Goal: Use online tool/utility: Use online tool/utility

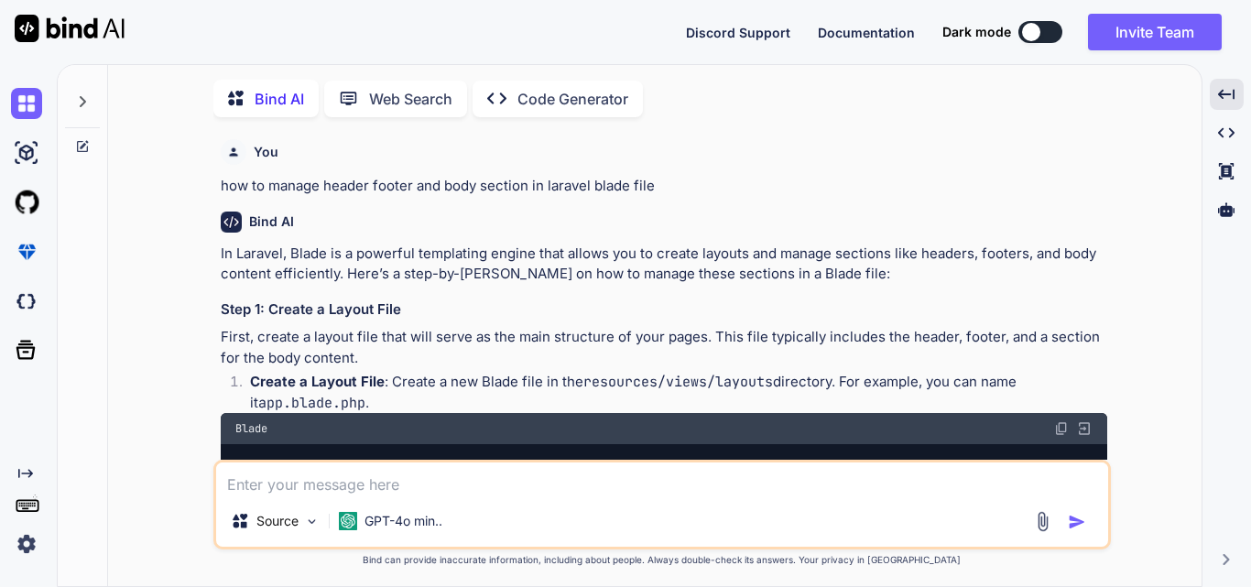
scroll to position [2536, 0]
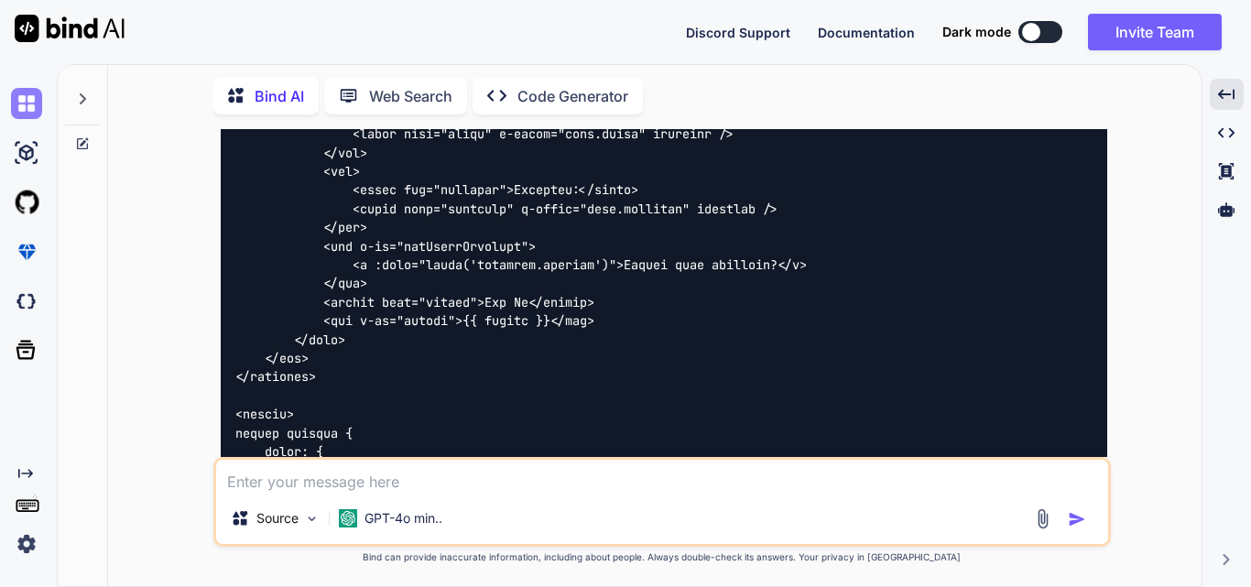
type textarea "x"
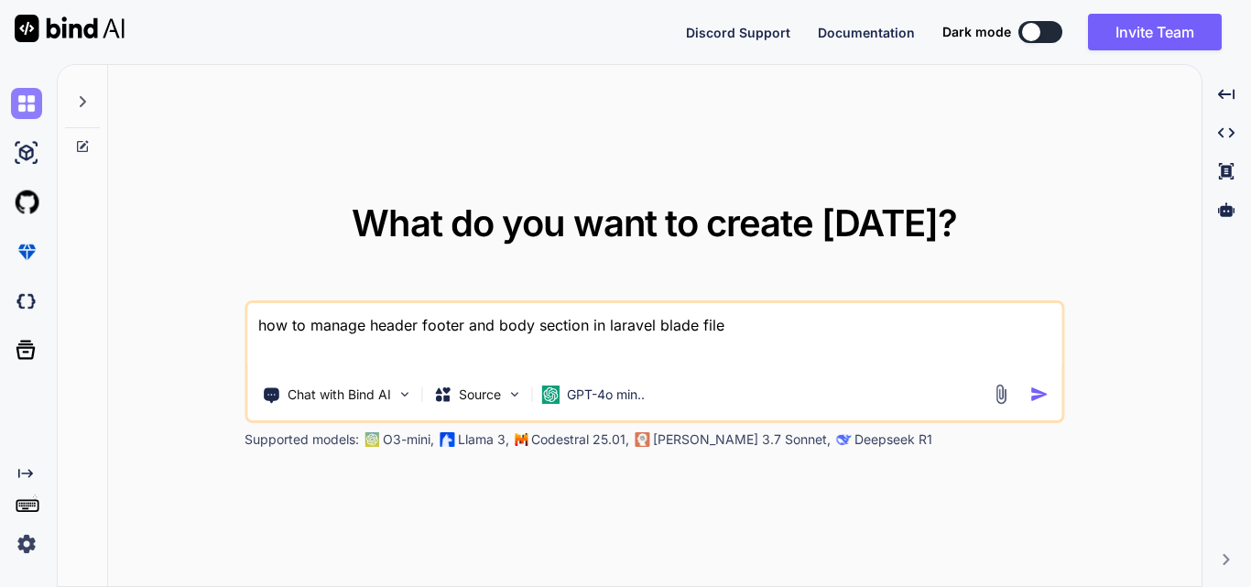
click at [15, 90] on img at bounding box center [26, 103] width 31 height 31
drag, startPoint x: 786, startPoint y: 312, endPoint x: 116, endPoint y: 332, distance: 669.7
click at [116, 332] on div "What do you want to create [DATE]? how to manage header footer and body section…" at bounding box center [654, 326] width 1093 height 523
type textarea "i have these task details.. please make task a task list with main and sub poin…"
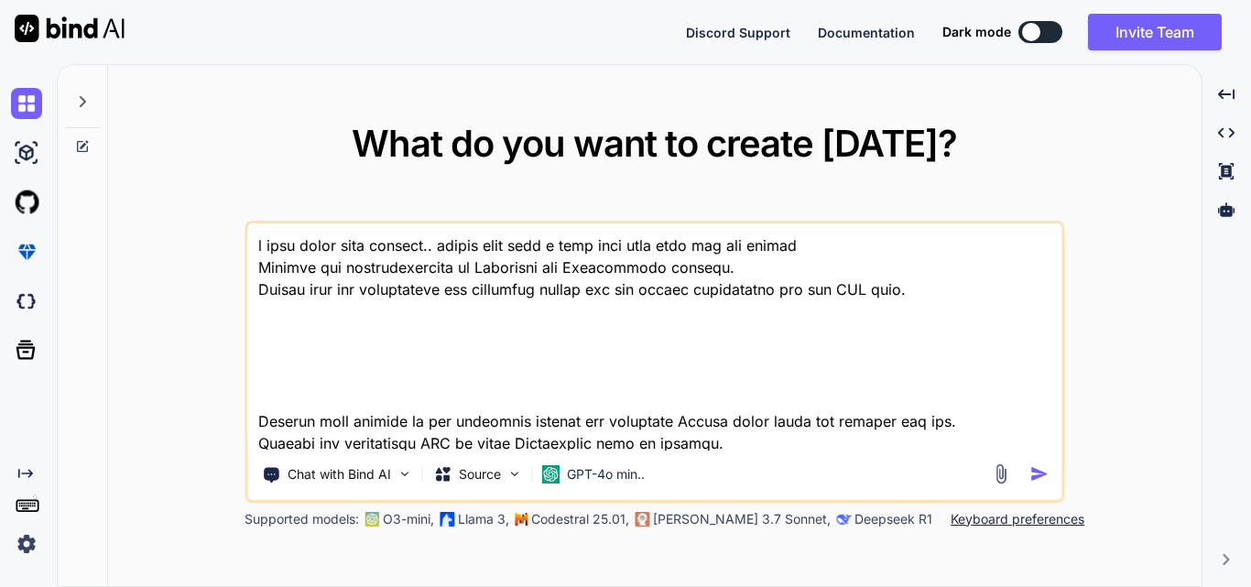
scroll to position [245, 0]
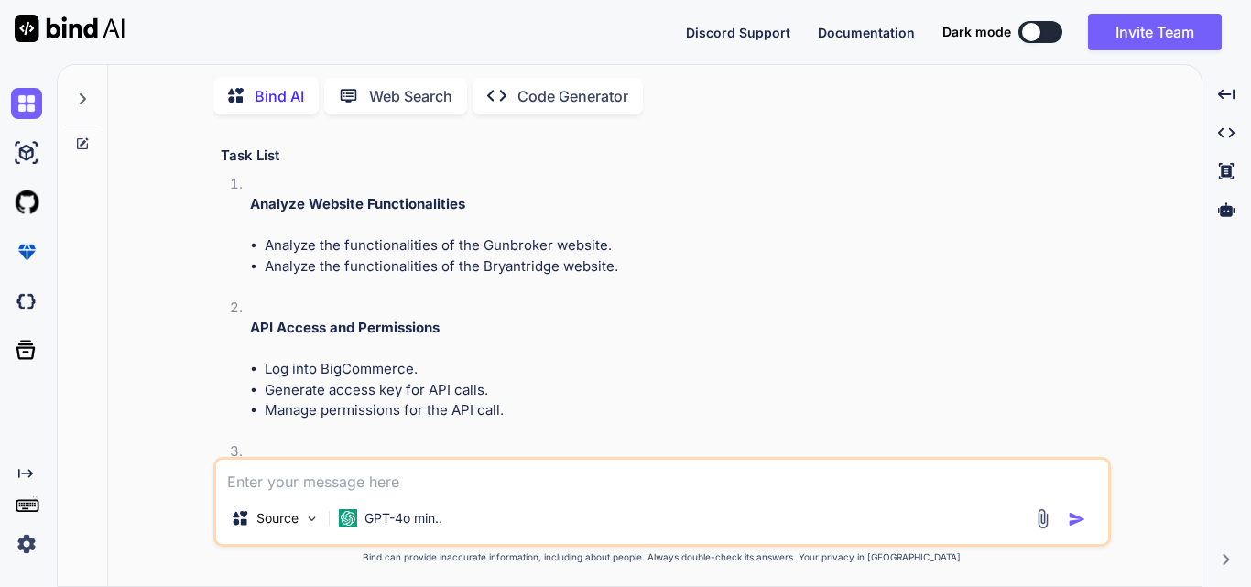
scroll to position [265, 0]
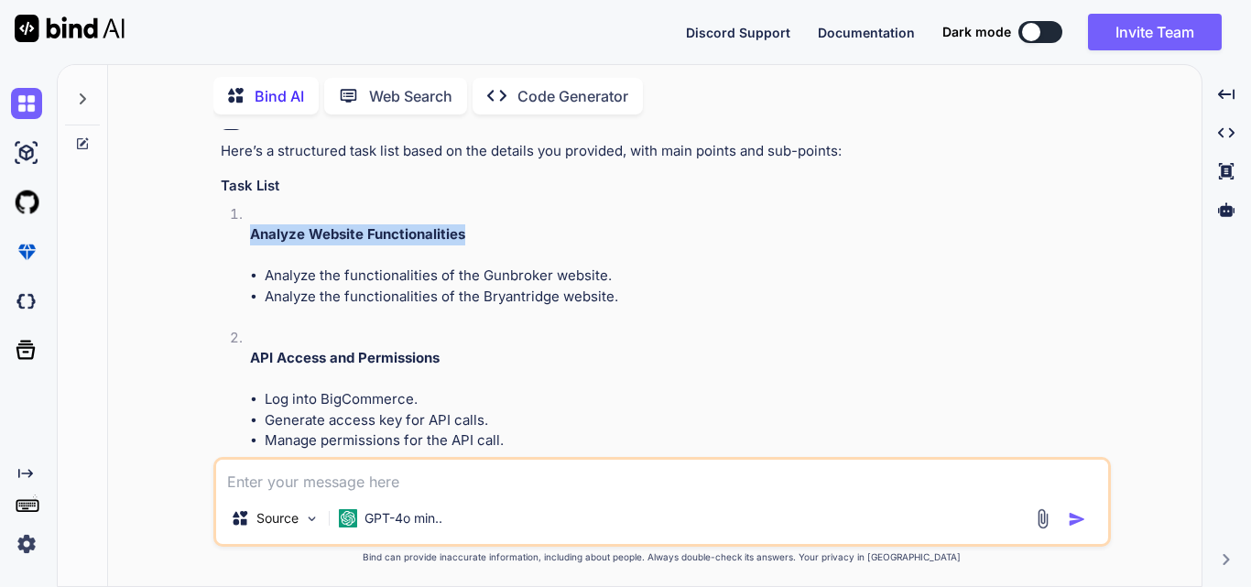
drag, startPoint x: 246, startPoint y: 230, endPoint x: 515, endPoint y: 230, distance: 268.3
click at [515, 230] on li "Analyze Website Functionalities Analyze the functionalities of the Gunbroker we…" at bounding box center [671, 266] width 872 height 124
copy strong "Analyze Website Functionalities"
click at [545, 248] on li "Analyze Website Functionalities Analyze the functionalities of the Gunbroker we…" at bounding box center [671, 266] width 872 height 124
click at [469, 234] on p "Analyze Website Functionalities" at bounding box center [678, 234] width 857 height 21
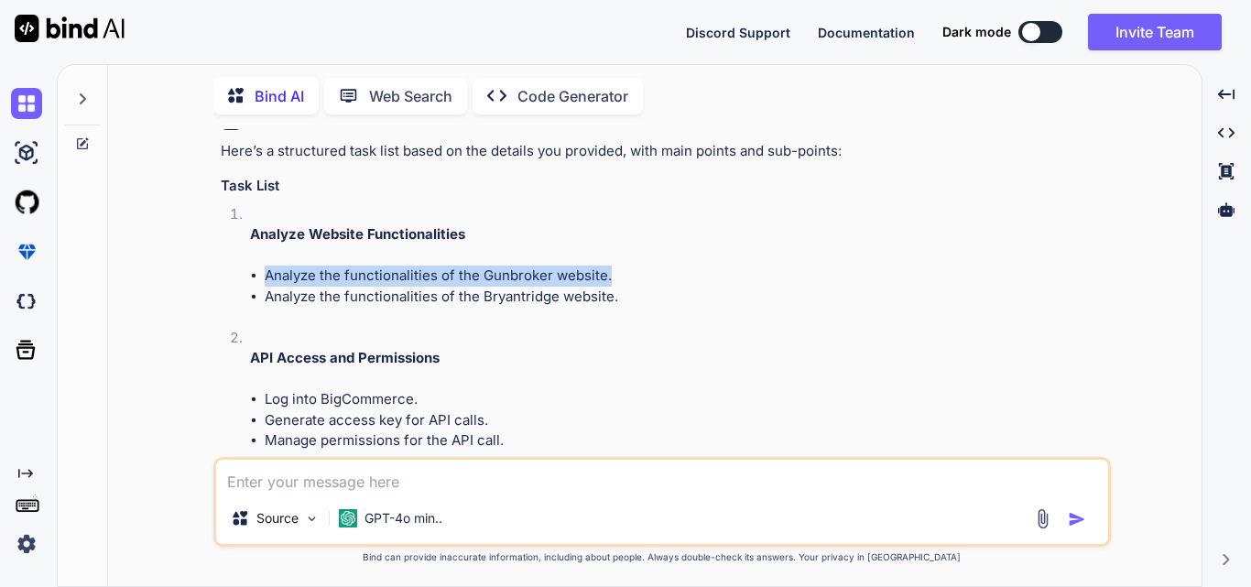
drag, startPoint x: 265, startPoint y: 275, endPoint x: 646, endPoint y: 272, distance: 381.0
click at [646, 272] on li "Analyze the functionalities of the Gunbroker website." at bounding box center [686, 276] width 843 height 21
copy li "Analyze the functionalities of the Gunbroker website."
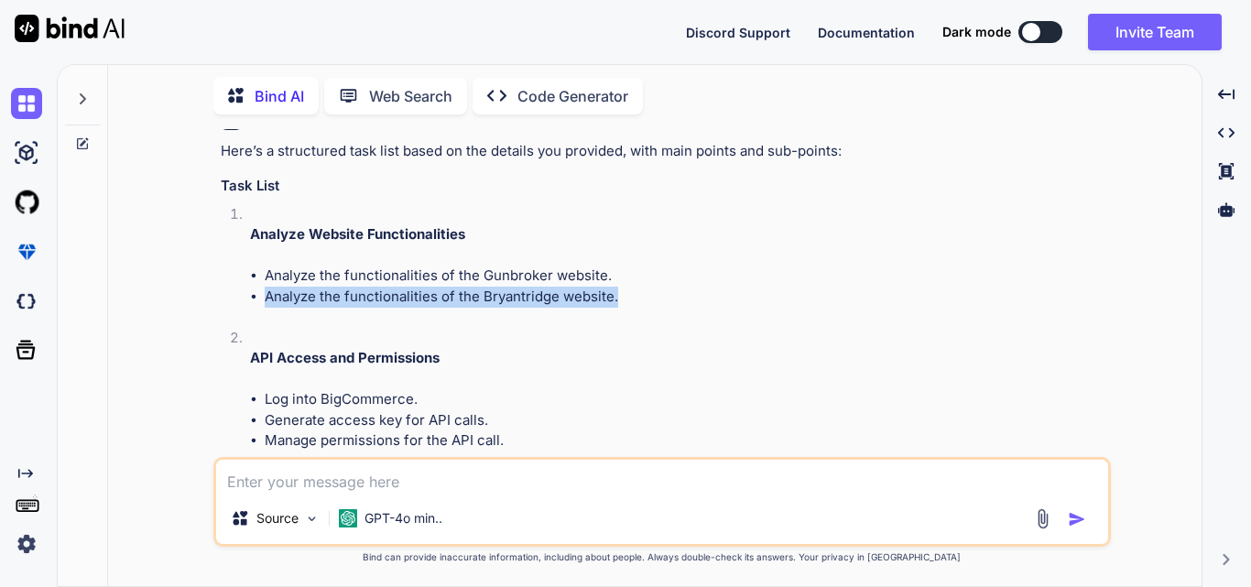
drag, startPoint x: 264, startPoint y: 294, endPoint x: 693, endPoint y: 294, distance: 429.5
click at [693, 294] on li "Analyze the functionalities of the Bryantridge website." at bounding box center [686, 297] width 843 height 21
copy li "Analyze the functionalities of the Bryantridge website."
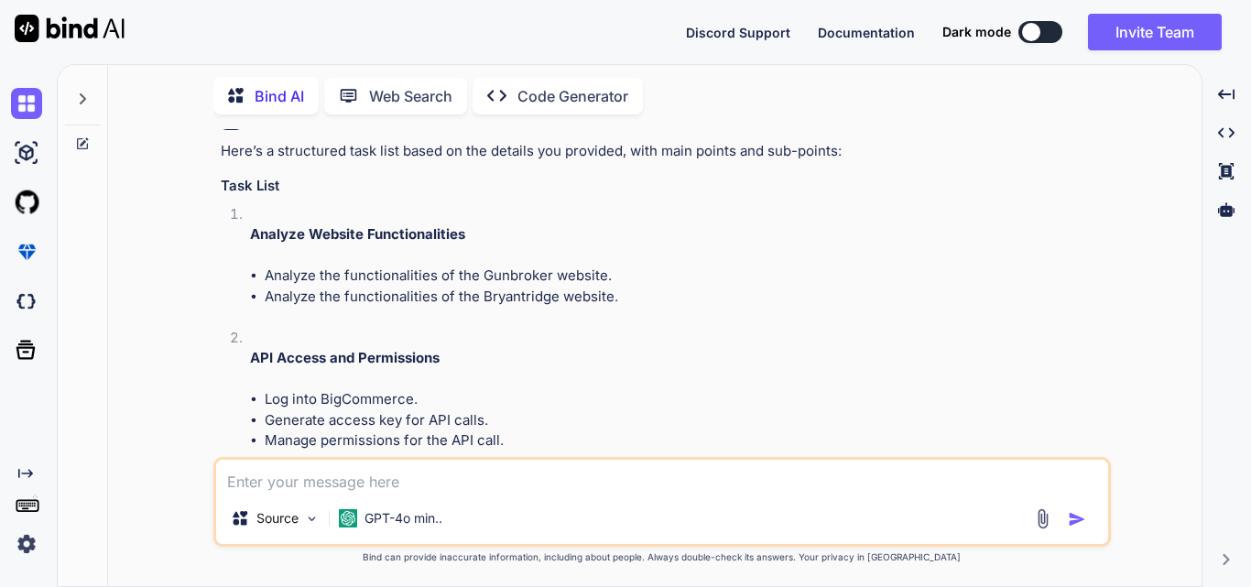
click at [287, 321] on li "Analyze Website Functionalities Analyze the functionalities of the Gunbroker we…" at bounding box center [671, 266] width 872 height 124
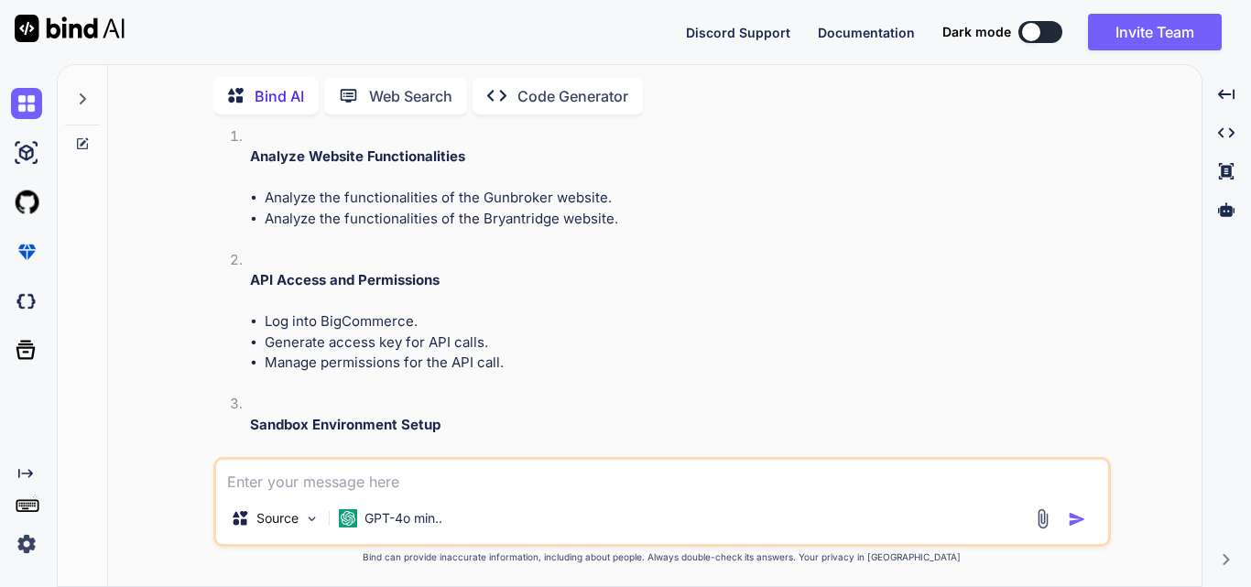
scroll to position [448, 0]
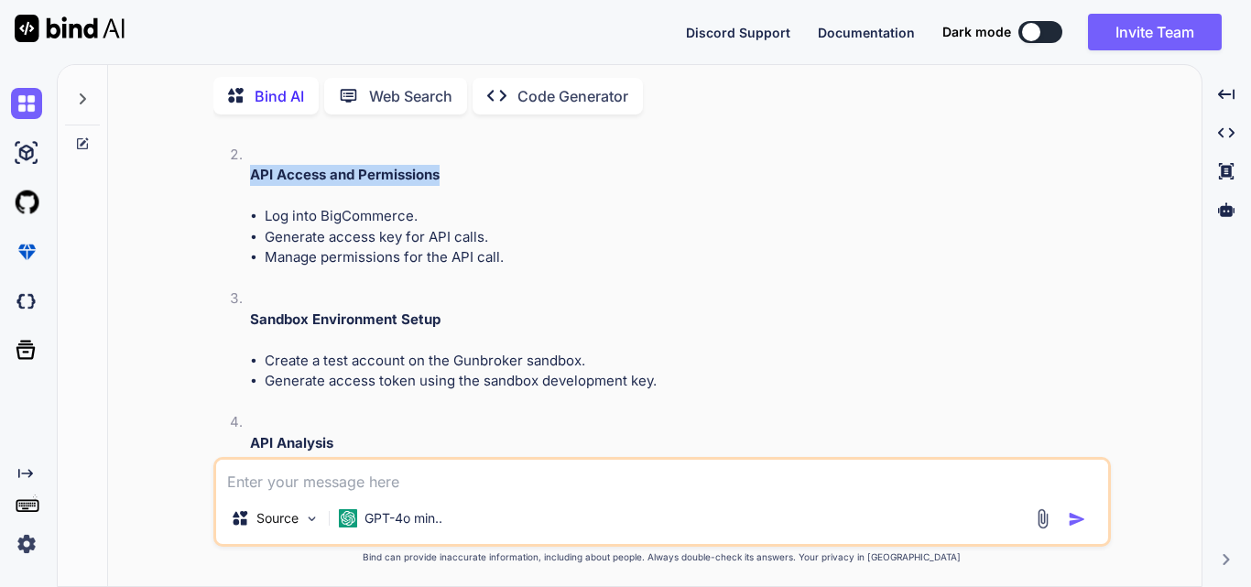
drag, startPoint x: 246, startPoint y: 169, endPoint x: 466, endPoint y: 171, distance: 219.8
click at [466, 171] on li "API Access and Permissions Log into BigCommerce. Generate access key for API ca…" at bounding box center [671, 217] width 872 height 145
copy strong "API Access and Permissions"
click at [446, 280] on li "API Access and Permissions Log into BigCommerce. Generate access key for API ca…" at bounding box center [671, 217] width 872 height 145
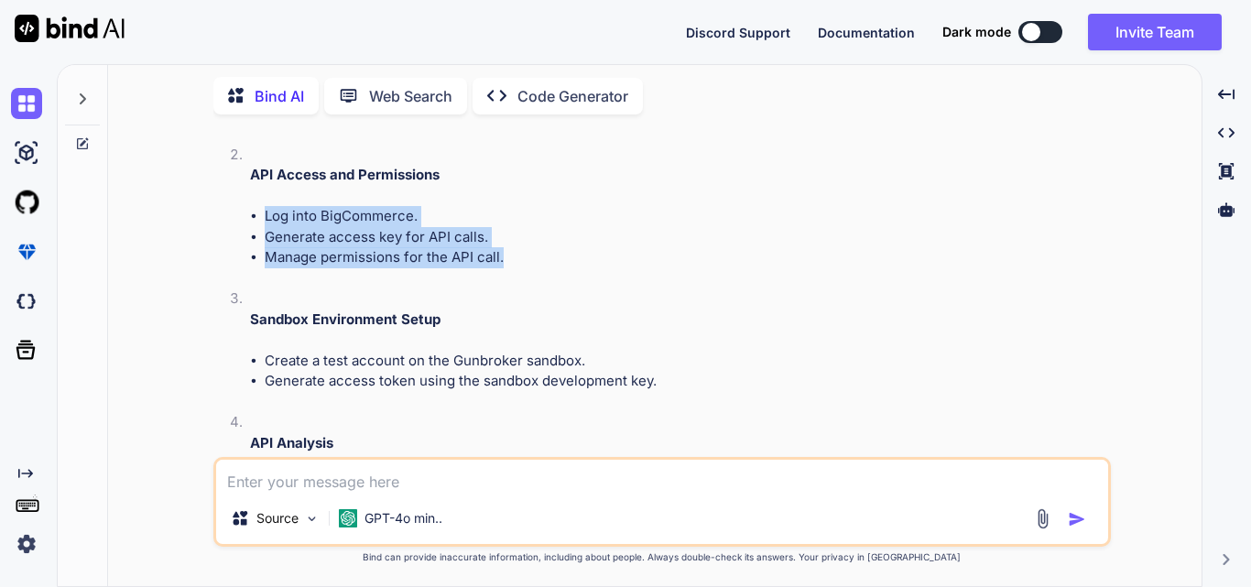
drag, startPoint x: 257, startPoint y: 211, endPoint x: 528, endPoint y: 249, distance: 273.8
click at [528, 249] on ul "Log into BigCommerce. Generate access key for API calls. Manage permissions for…" at bounding box center [678, 237] width 857 height 62
copy ul "Log into BigCommerce. Generate access key for API calls. Manage permissions for…"
click at [573, 235] on li "Generate access key for API calls." at bounding box center [686, 237] width 843 height 21
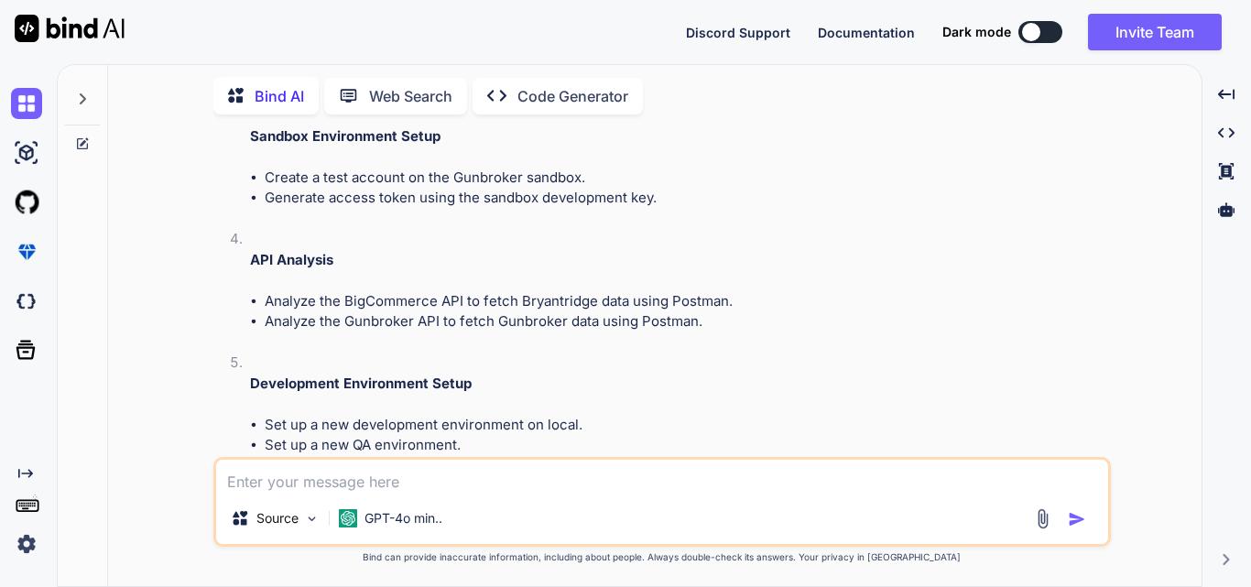
click at [561, 225] on li "Sandbox Environment Setup Create a test account on the Gunbroker sandbox. Gener…" at bounding box center [671, 167] width 872 height 124
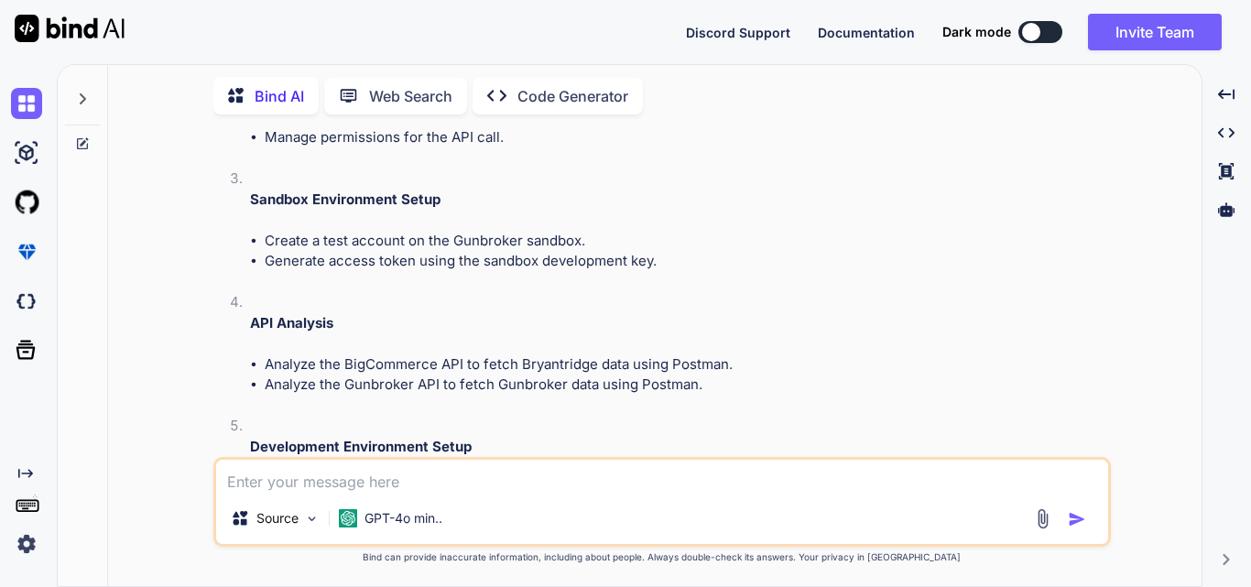
scroll to position [539, 0]
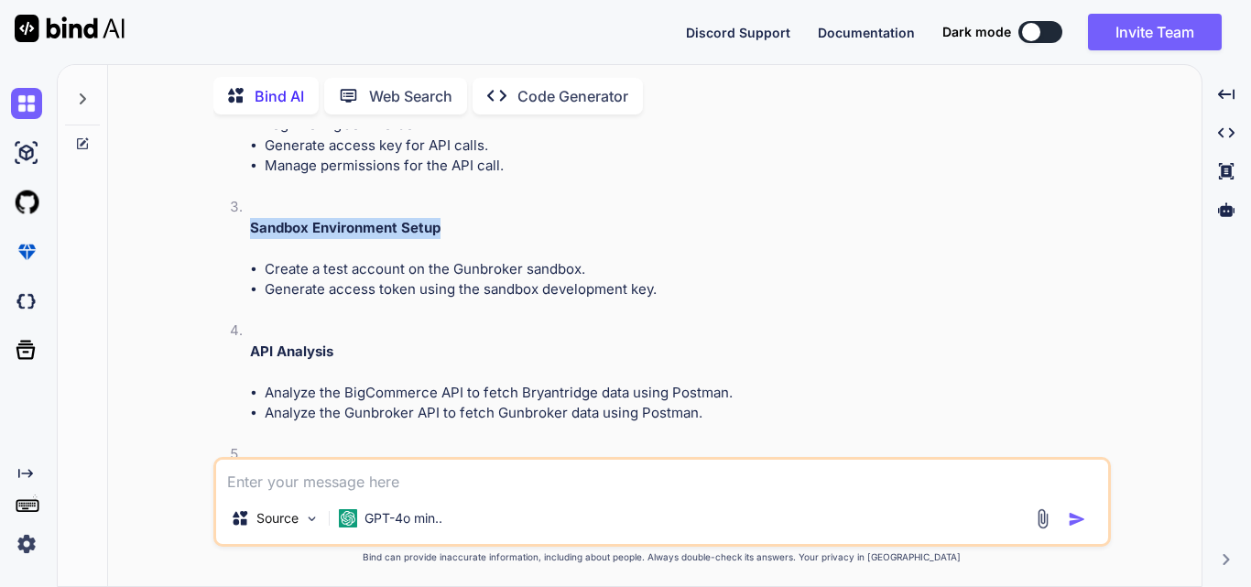
drag, startPoint x: 248, startPoint y: 228, endPoint x: 480, endPoint y: 226, distance: 231.7
click at [480, 226] on li "Sandbox Environment Setup Create a test account on the Gunbroker sandbox. Gener…" at bounding box center [671, 259] width 872 height 124
copy strong "Sandbox Environment Setup"
click at [369, 210] on li "Sandbox Environment Setup Create a test account on the Gunbroker sandbox. Gener…" at bounding box center [671, 259] width 872 height 124
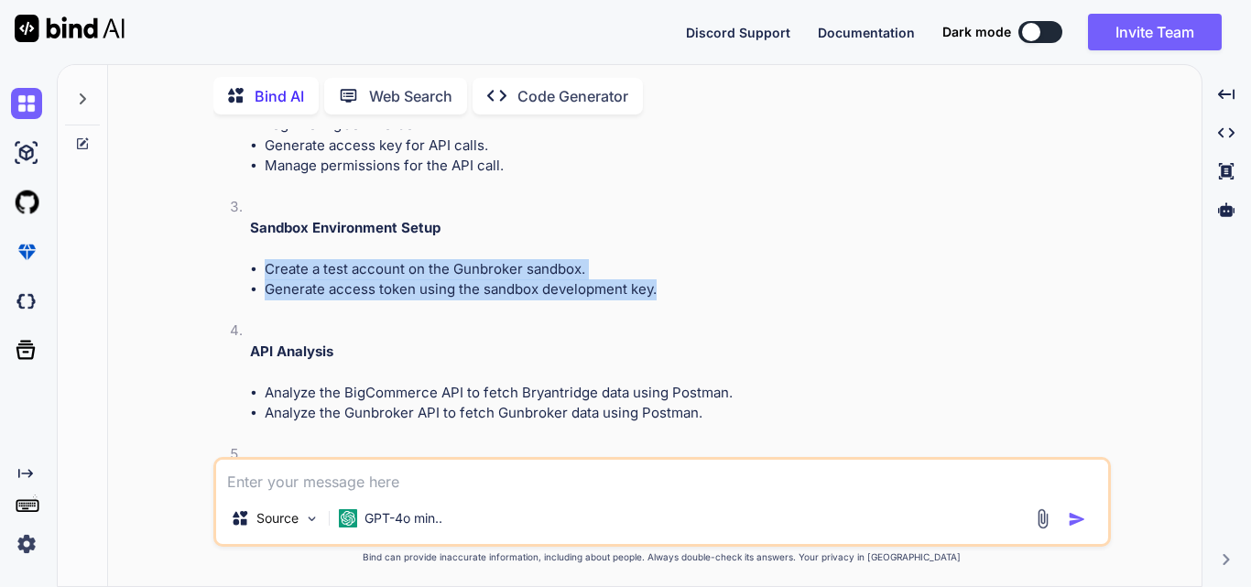
drag, startPoint x: 256, startPoint y: 266, endPoint x: 669, endPoint y: 281, distance: 413.3
click at [669, 281] on ul "Create a test account on the Gunbroker sandbox. Generate access token using the…" at bounding box center [678, 279] width 857 height 41
copy ul "Create a test account on the Gunbroker sandbox. Generate access token using the…"
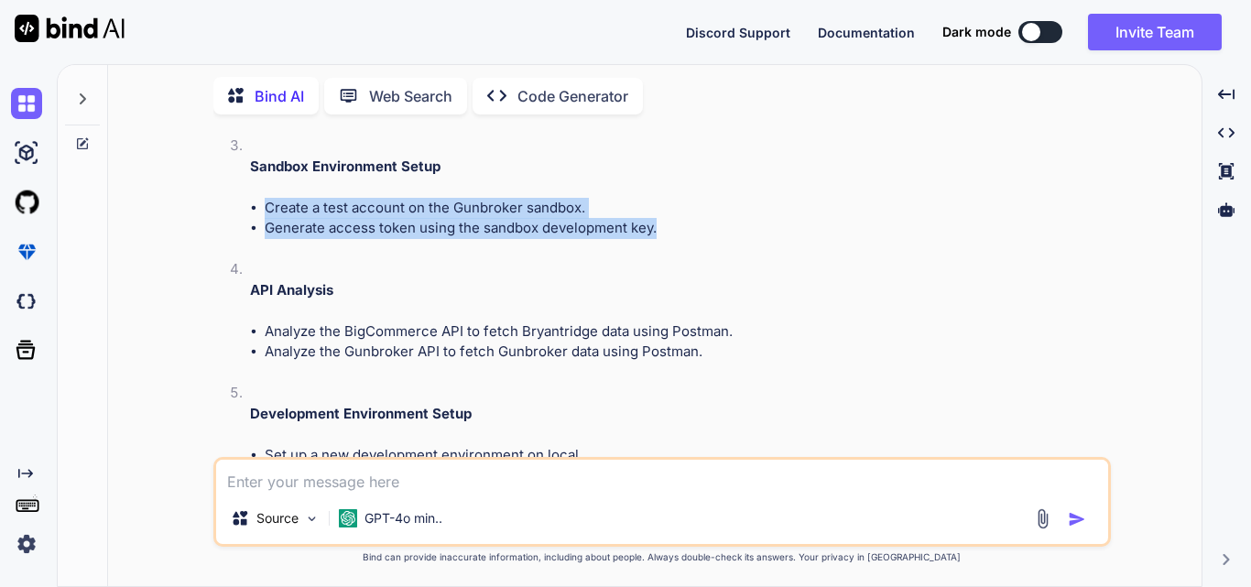
scroll to position [631, 0]
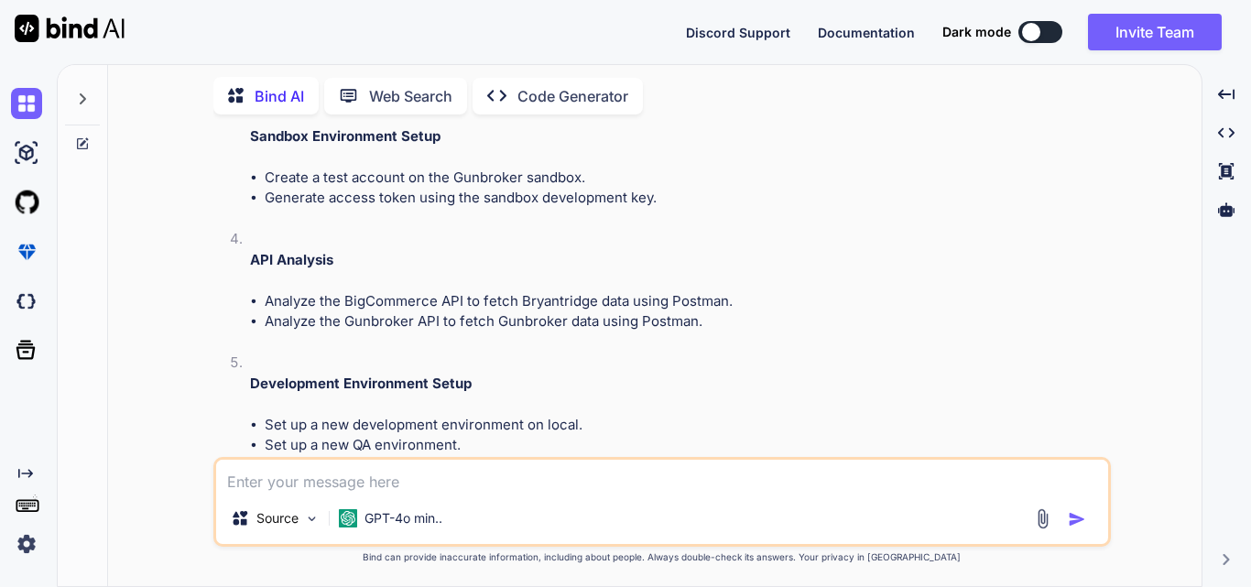
click at [592, 266] on p "API Analysis" at bounding box center [678, 260] width 857 height 21
click at [361, 258] on p "API Analysis" at bounding box center [678, 260] width 857 height 21
copy strong "API Analysis"
click at [484, 301] on li "Analyze the BigCommerce API to fetch Bryantridge data using Postman." at bounding box center [686, 301] width 843 height 21
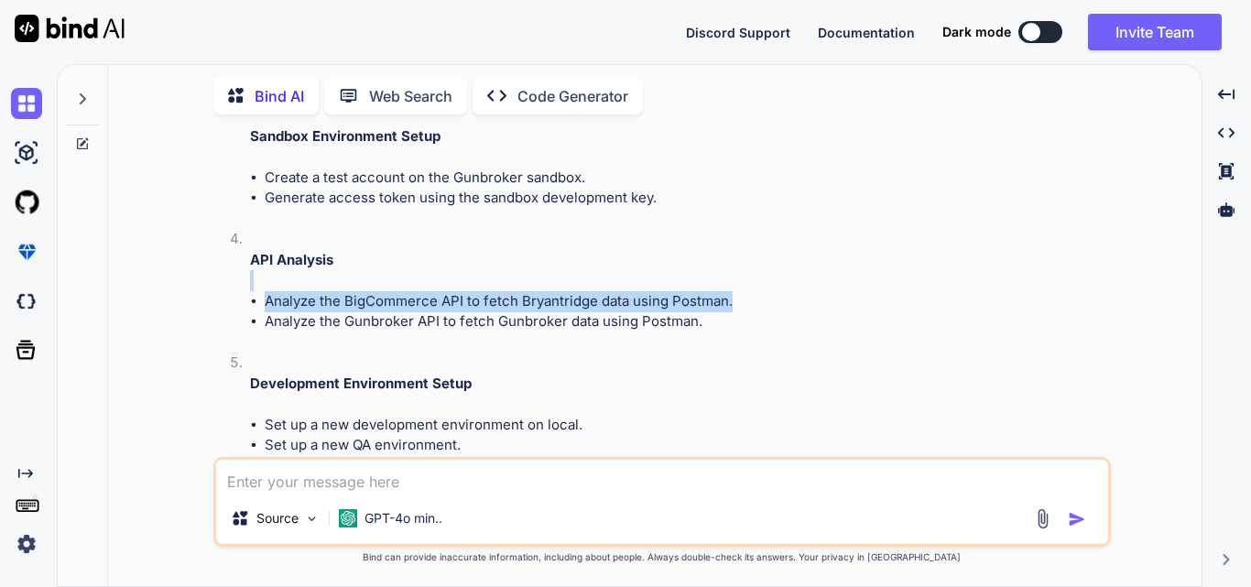
drag, startPoint x: 241, startPoint y: 286, endPoint x: 702, endPoint y: 312, distance: 461.4
click at [737, 295] on li "API Analysis Analyze the BigCommerce API to fetch Bryantridge data using Postma…" at bounding box center [671, 291] width 872 height 124
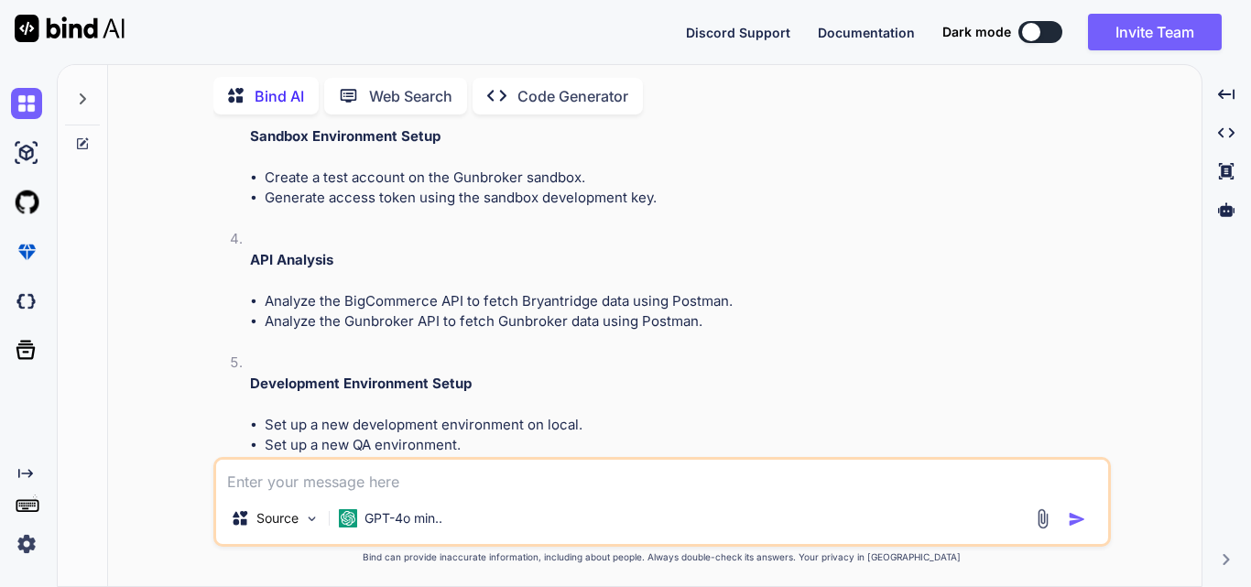
click at [702, 315] on li "Analyze the Gunbroker API to fetch Gunbroker data using Postman." at bounding box center [686, 321] width 843 height 21
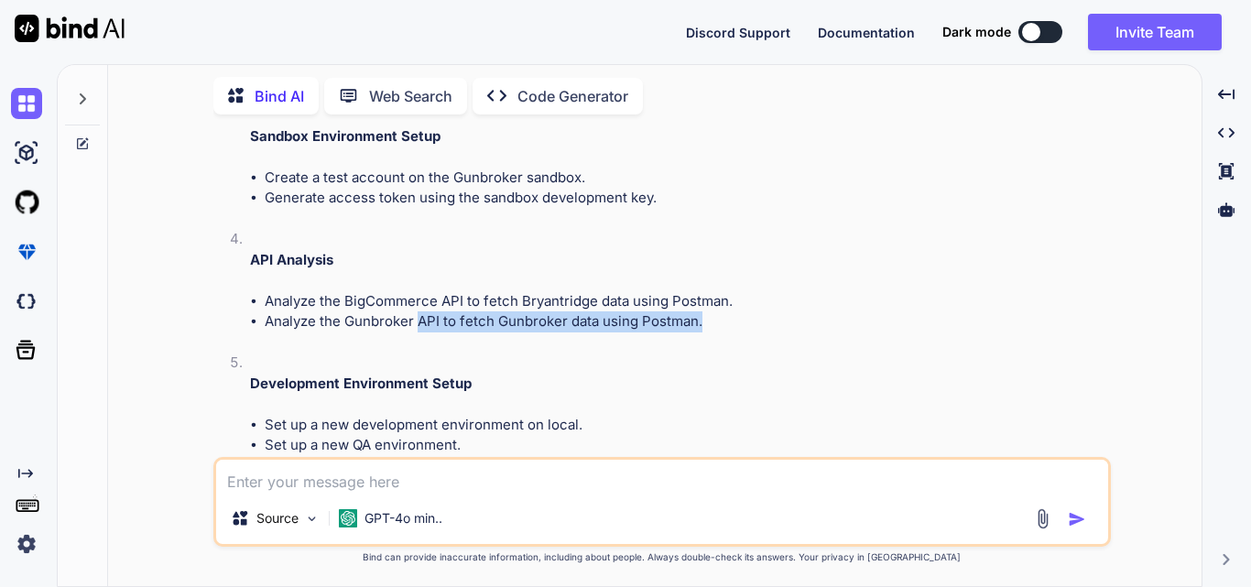
drag, startPoint x: 715, startPoint y: 322, endPoint x: 417, endPoint y: 319, distance: 298.6
click at [417, 319] on li "Analyze the Gunbroker API to fetch Gunbroker data using Postman." at bounding box center [686, 321] width 843 height 21
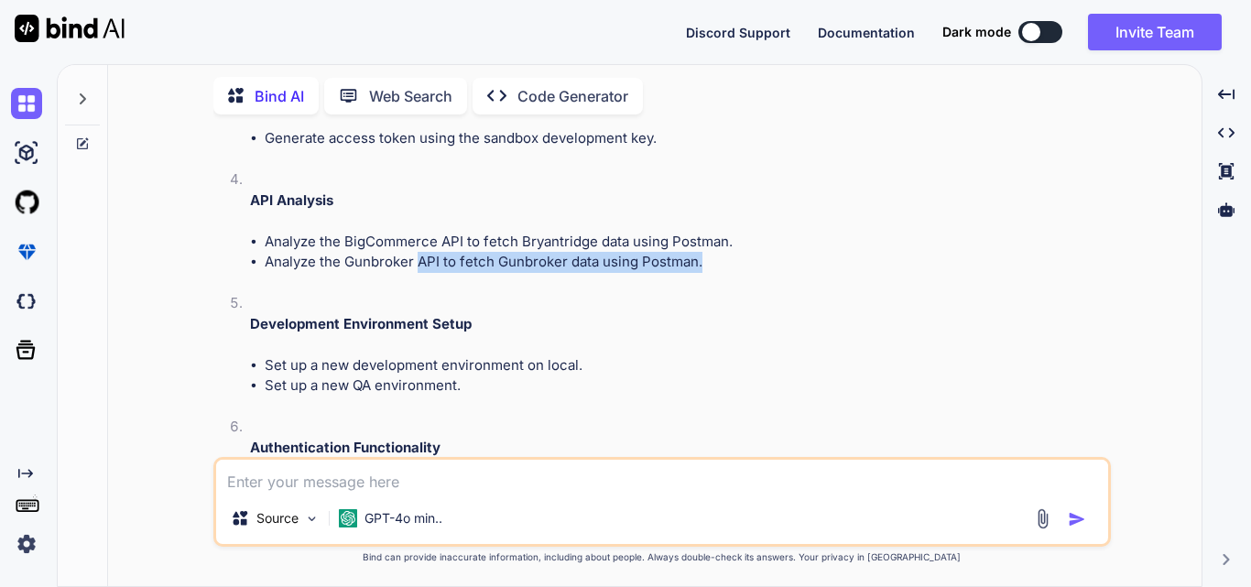
scroll to position [723, 0]
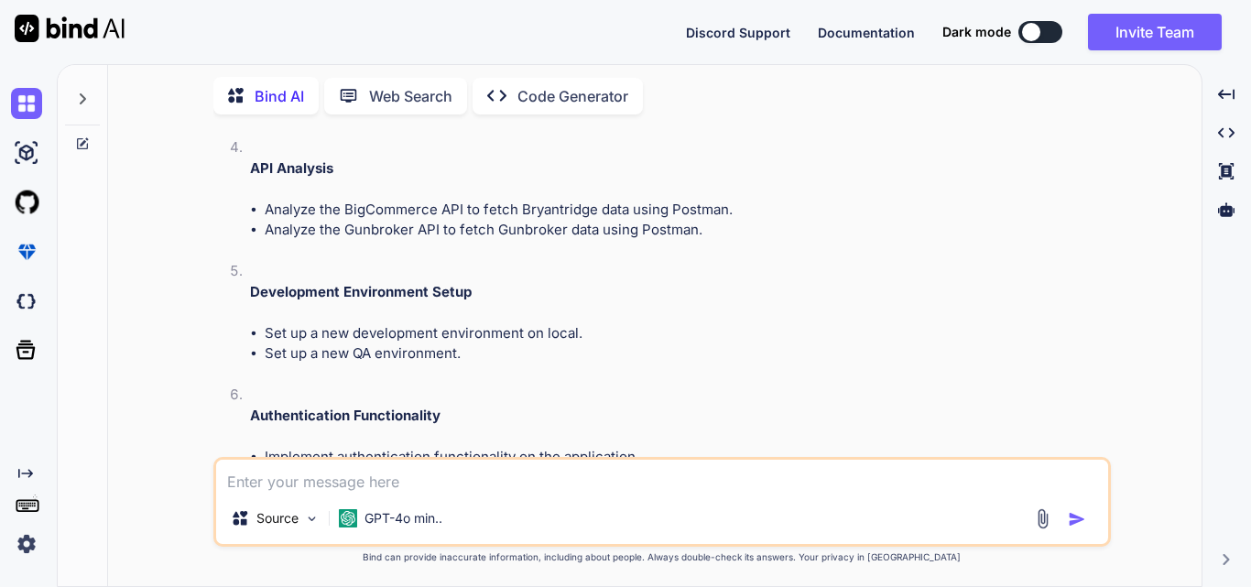
click at [417, 319] on li "Development Environment Setup Set up a new development environment on local. Se…" at bounding box center [671, 323] width 872 height 124
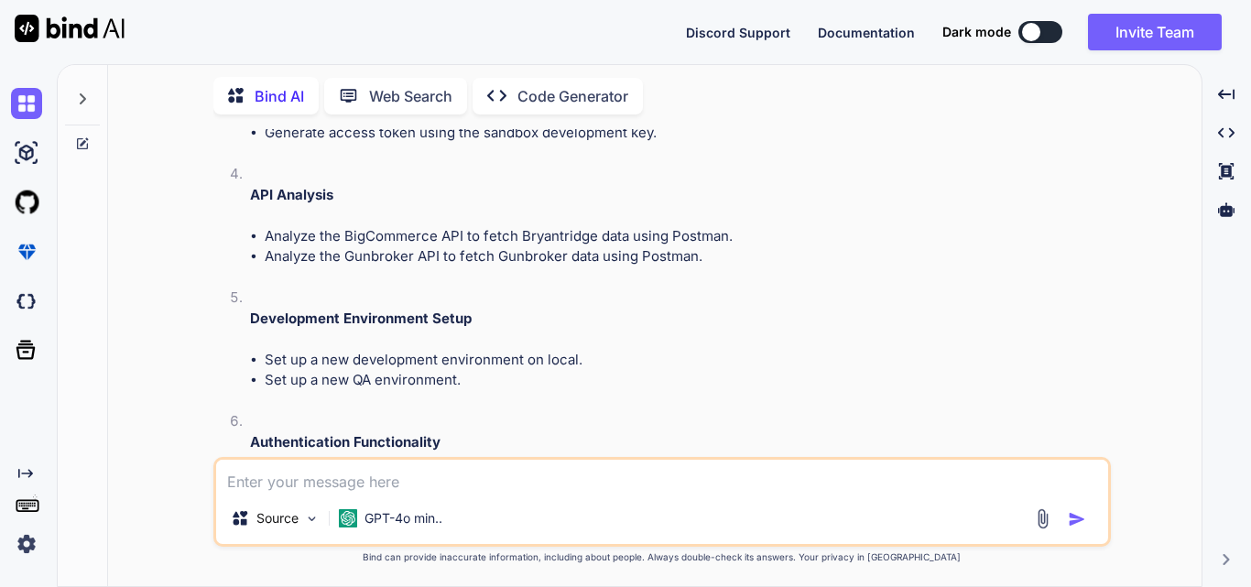
scroll to position [698, 0]
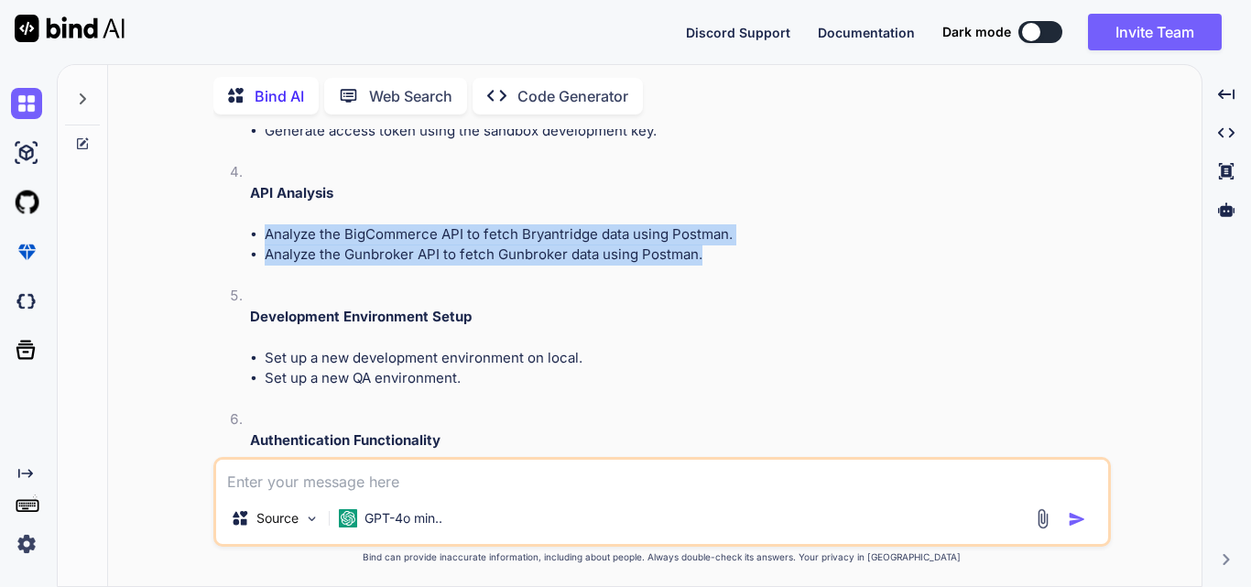
drag, startPoint x: 259, startPoint y: 223, endPoint x: 745, endPoint y: 259, distance: 486.7
click at [745, 259] on ul "Analyze the BigCommerce API to fetch Bryantridge data using Postman. Analyze th…" at bounding box center [678, 244] width 857 height 41
copy ul "Analyze the BigCommerce API to fetch Bryantridge data using Postman. Analyze th…"
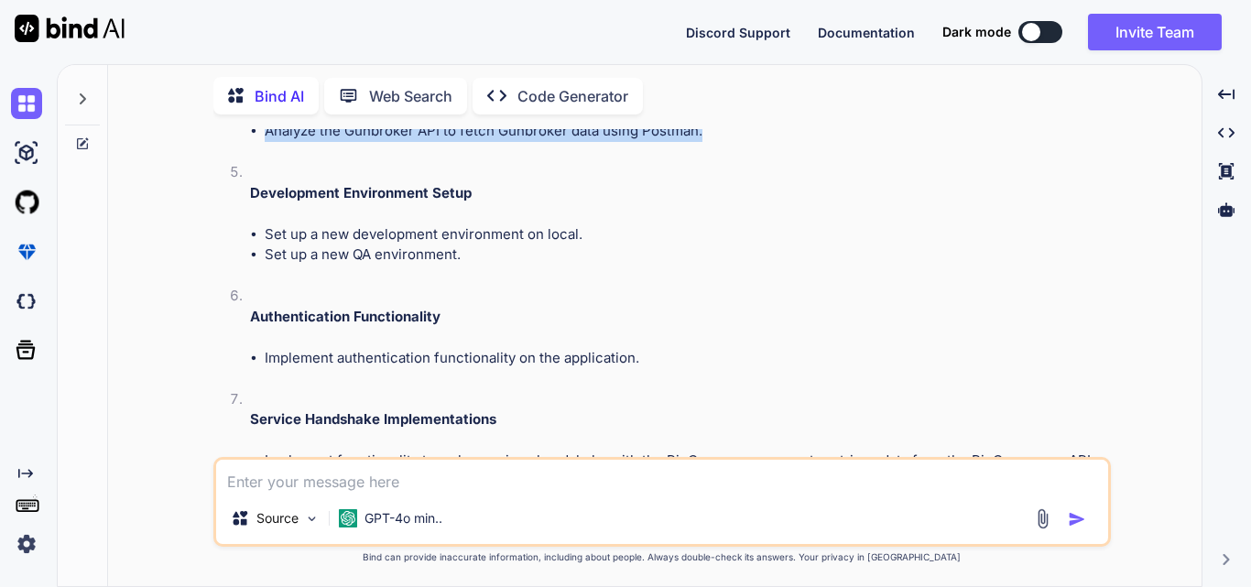
scroll to position [881, 0]
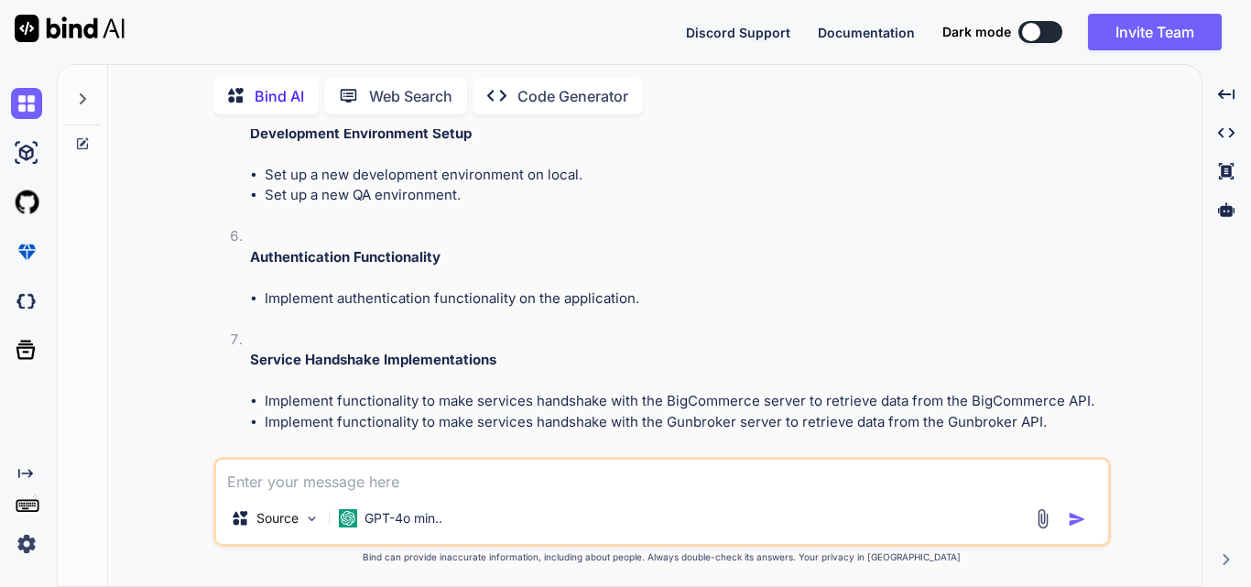
click at [580, 310] on li "Authentication Functionality Implement authentication functionality on the appl…" at bounding box center [671, 277] width 872 height 103
click at [430, 245] on li "Authentication Functionality Implement authentication functionality on the appl…" at bounding box center [671, 277] width 872 height 103
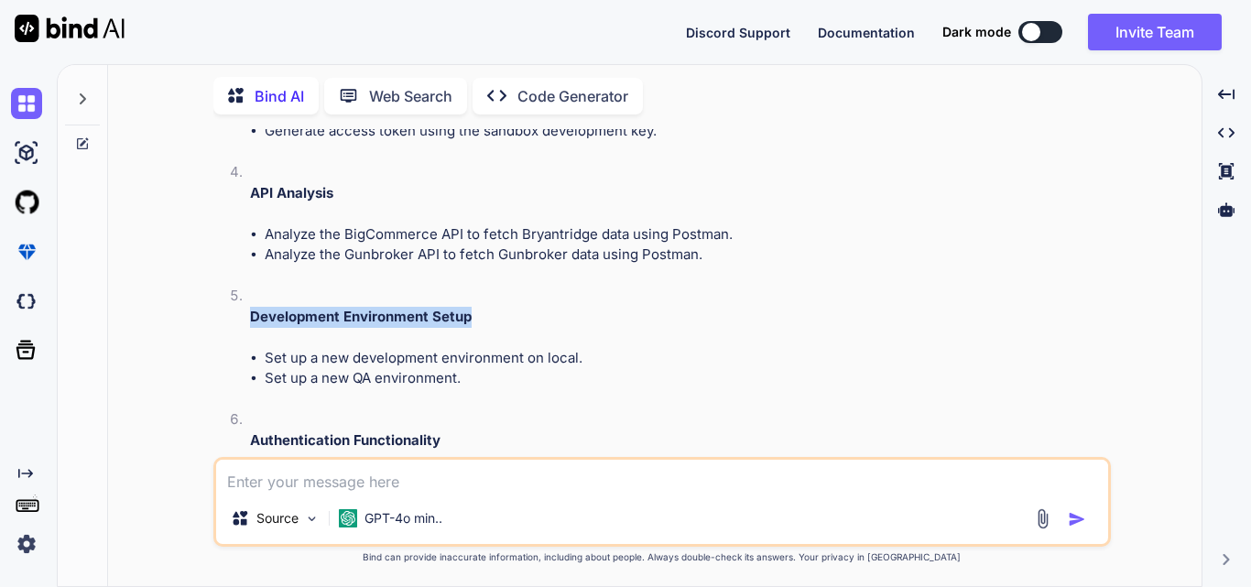
drag, startPoint x: 249, startPoint y: 312, endPoint x: 585, endPoint y: 311, distance: 336.1
click at [585, 311] on p "Development Environment Setup" at bounding box center [678, 317] width 857 height 21
copy strong "Development Environment Setup"
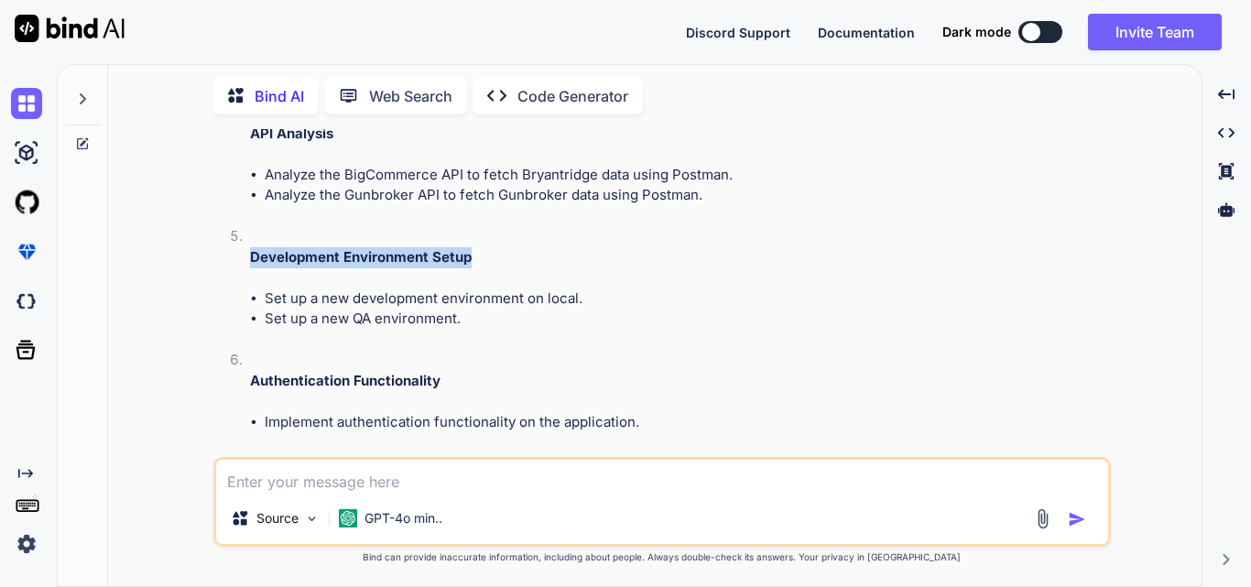
scroll to position [789, 0]
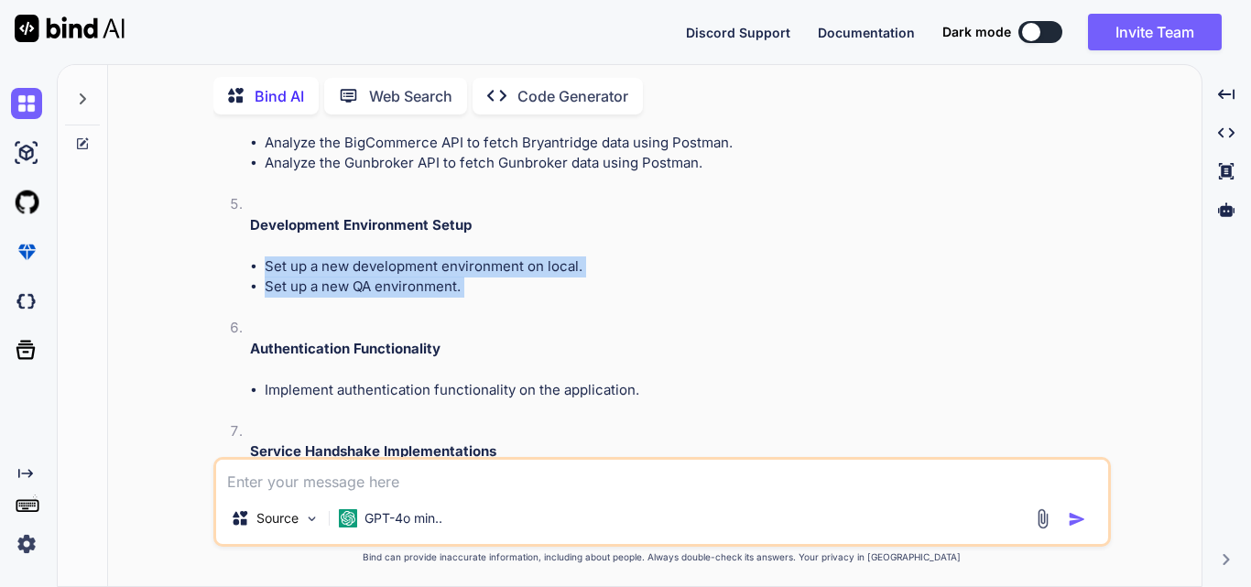
drag, startPoint x: 264, startPoint y: 260, endPoint x: 498, endPoint y: 301, distance: 238.0
click at [498, 301] on li "Development Environment Setup Set up a new development environment on local. Se…" at bounding box center [671, 256] width 872 height 124
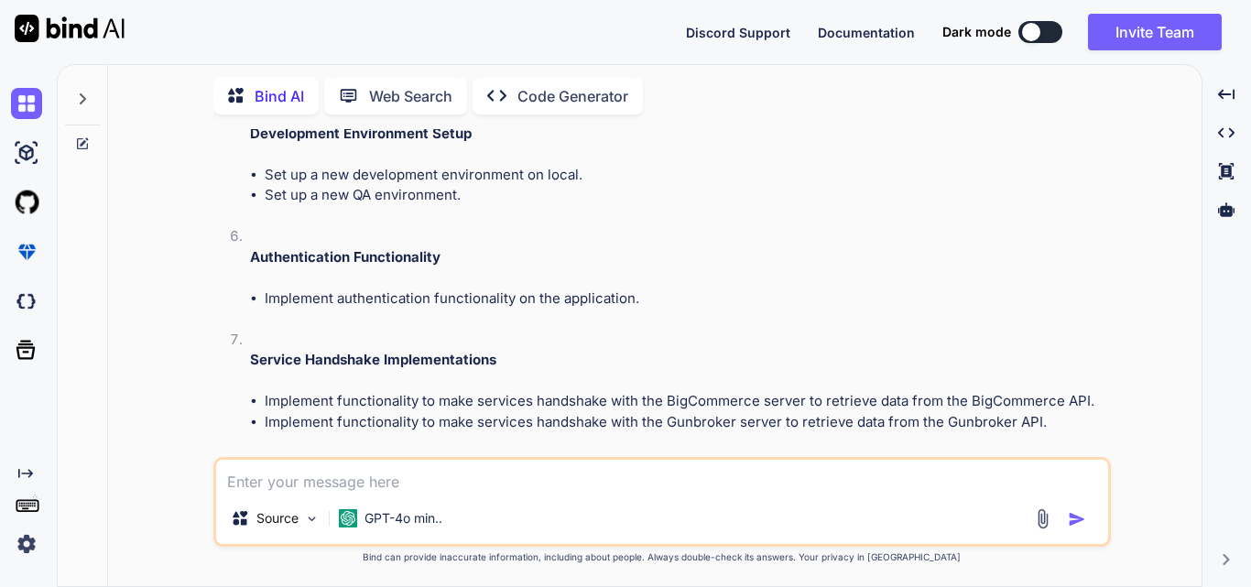
click at [468, 284] on li "Authentication Functionality Implement authentication functionality on the appl…" at bounding box center [671, 277] width 872 height 103
drag, startPoint x: 245, startPoint y: 255, endPoint x: 515, endPoint y: 255, distance: 270.2
click at [515, 255] on li "Authentication Functionality Implement authentication functionality on the appl…" at bounding box center [671, 277] width 872 height 103
drag, startPoint x: 263, startPoint y: 293, endPoint x: 701, endPoint y: 298, distance: 437.8
click at [701, 298] on ul "Implement authentication functionality on the application." at bounding box center [678, 298] width 857 height 21
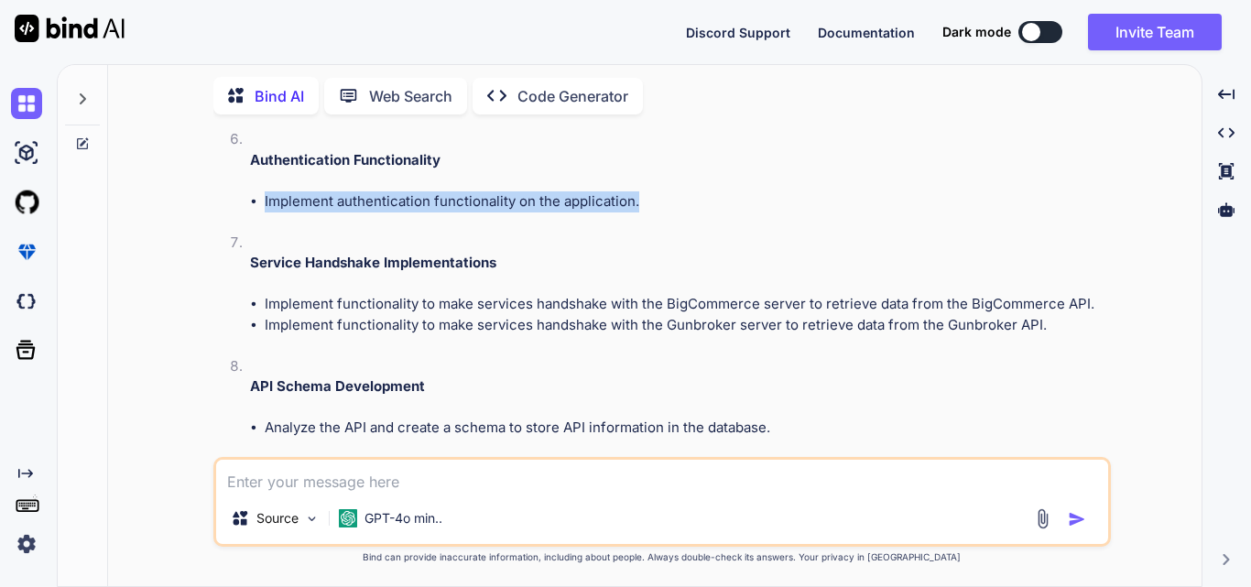
scroll to position [973, 0]
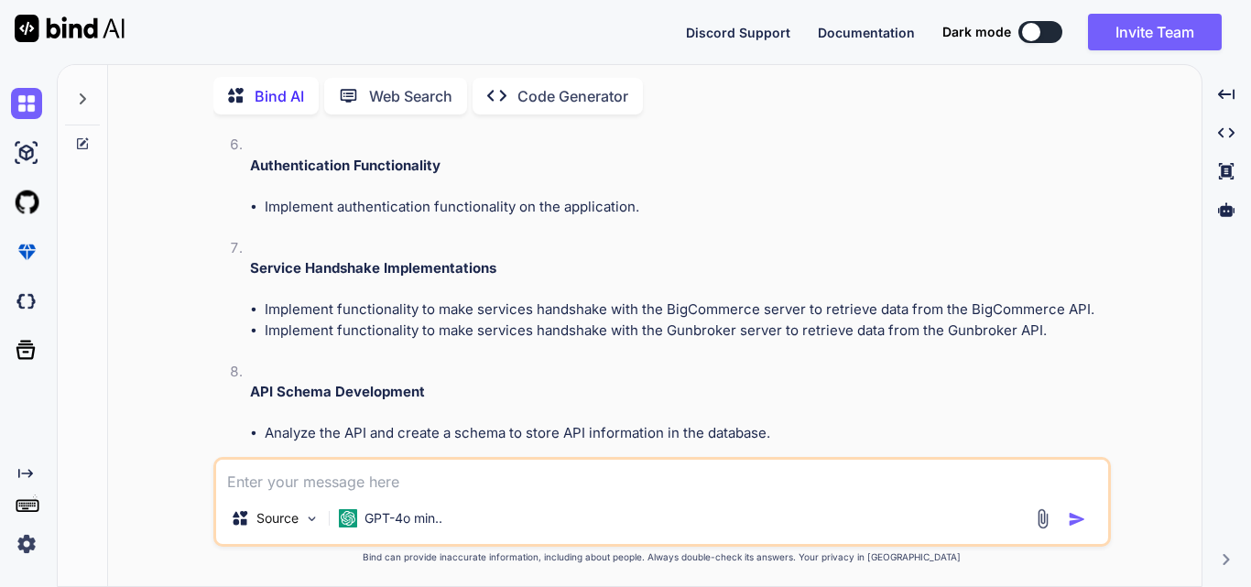
click at [421, 323] on li "Implement functionality to make services handshake with the Gunbroker server to…" at bounding box center [686, 331] width 843 height 21
click at [250, 271] on strong "Service Handshake Implementations" at bounding box center [373, 267] width 246 height 17
drag, startPoint x: 243, startPoint y: 263, endPoint x: 582, endPoint y: 266, distance: 338.9
click at [582, 266] on li "Service Handshake Implementations Implement functionality to make services hand…" at bounding box center [671, 300] width 872 height 124
click at [279, 296] on li "Service Handshake Implementations Implement functionality to make services hand…" at bounding box center [671, 300] width 872 height 124
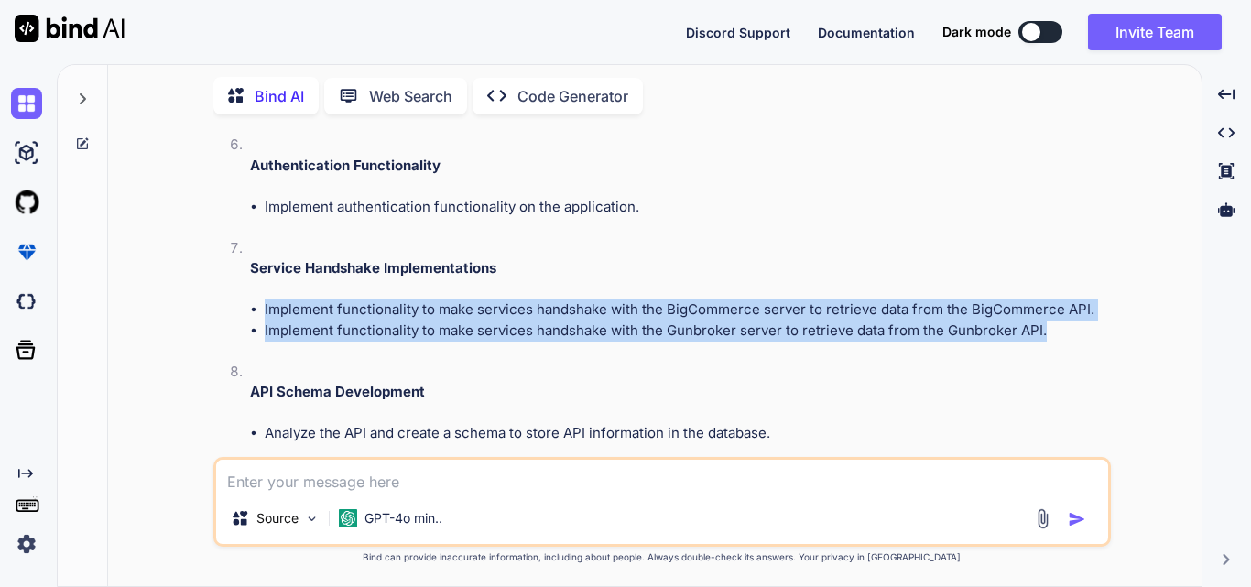
drag, startPoint x: 264, startPoint y: 306, endPoint x: 1129, endPoint y: 328, distance: 865.7
click at [1129, 328] on div "You Bind AI Here’s a structured task list based on the details you provided, wi…" at bounding box center [662, 357] width 1079 height 457
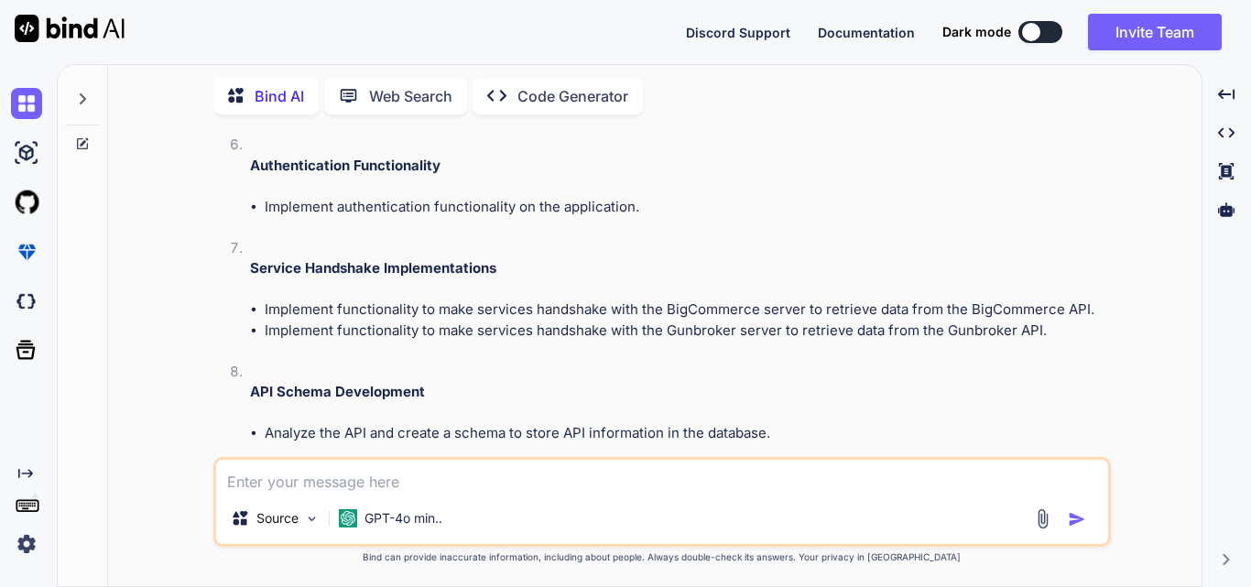
click at [451, 341] on li "Service Handshake Implementations Implement functionality to make services hand…" at bounding box center [671, 300] width 872 height 124
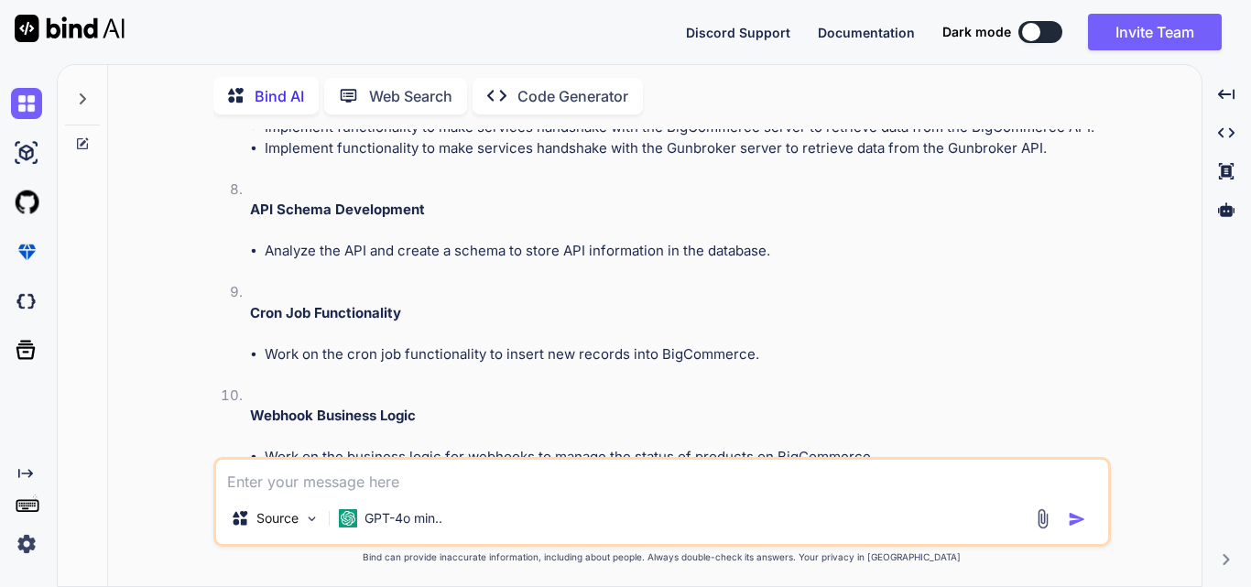
scroll to position [1156, 0]
click at [384, 251] on li "Analyze the API and create a schema to store API information in the database." at bounding box center [686, 250] width 843 height 21
drag, startPoint x: 244, startPoint y: 206, endPoint x: 516, endPoint y: 206, distance: 272.0
click at [516, 206] on li "API Schema Development Analyze the API and create a schema to store API informa…" at bounding box center [671, 230] width 872 height 103
click at [460, 290] on li "Cron Job Functionality Work on the cron job functionality to insert new records…" at bounding box center [671, 332] width 872 height 103
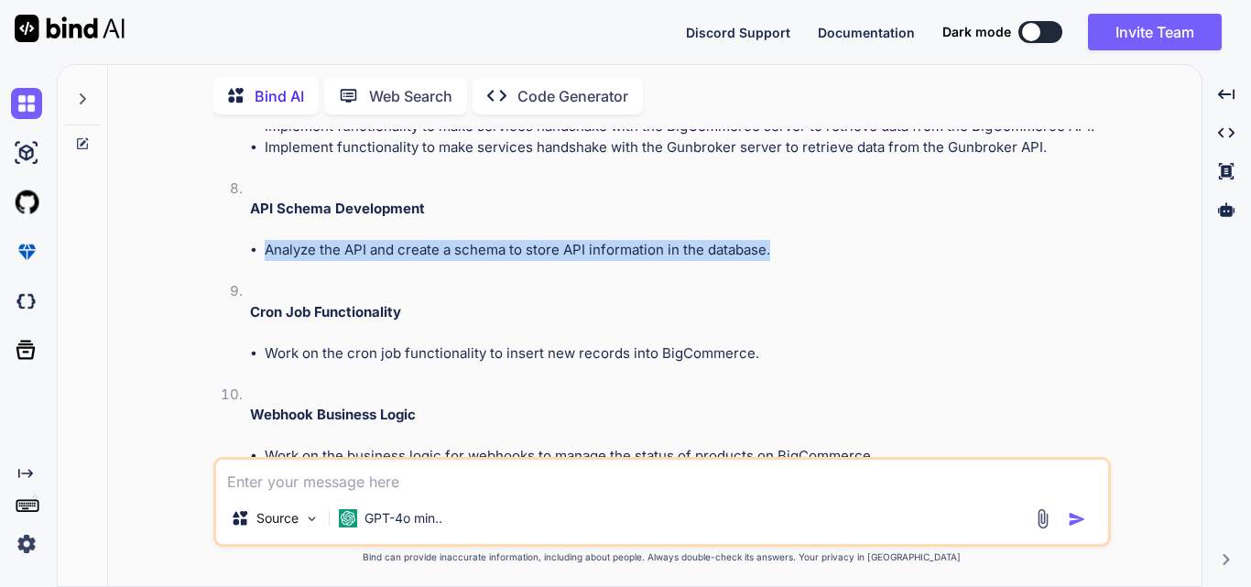
drag, startPoint x: 262, startPoint y: 251, endPoint x: 881, endPoint y: 252, distance: 619.1
click at [881, 252] on ul "Analyze the API and create a schema to store API information in the database." at bounding box center [678, 250] width 857 height 21
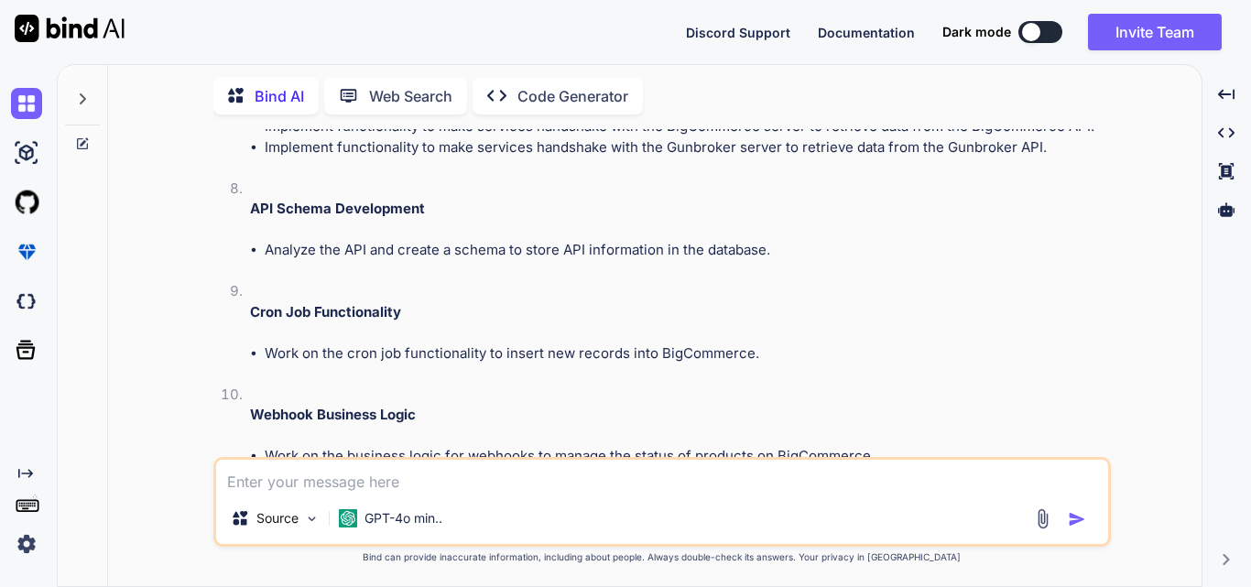
click at [384, 289] on li "Cron Job Functionality Work on the cron job functionality to insert new records…" at bounding box center [671, 332] width 872 height 103
drag, startPoint x: 248, startPoint y: 311, endPoint x: 404, endPoint y: 310, distance: 155.7
click at [404, 310] on li "Cron Job Functionality Work on the cron job functionality to insert new records…" at bounding box center [671, 332] width 872 height 103
click at [235, 290] on li "Cron Job Functionality Work on the cron job functionality to insert new records…" at bounding box center [671, 332] width 872 height 103
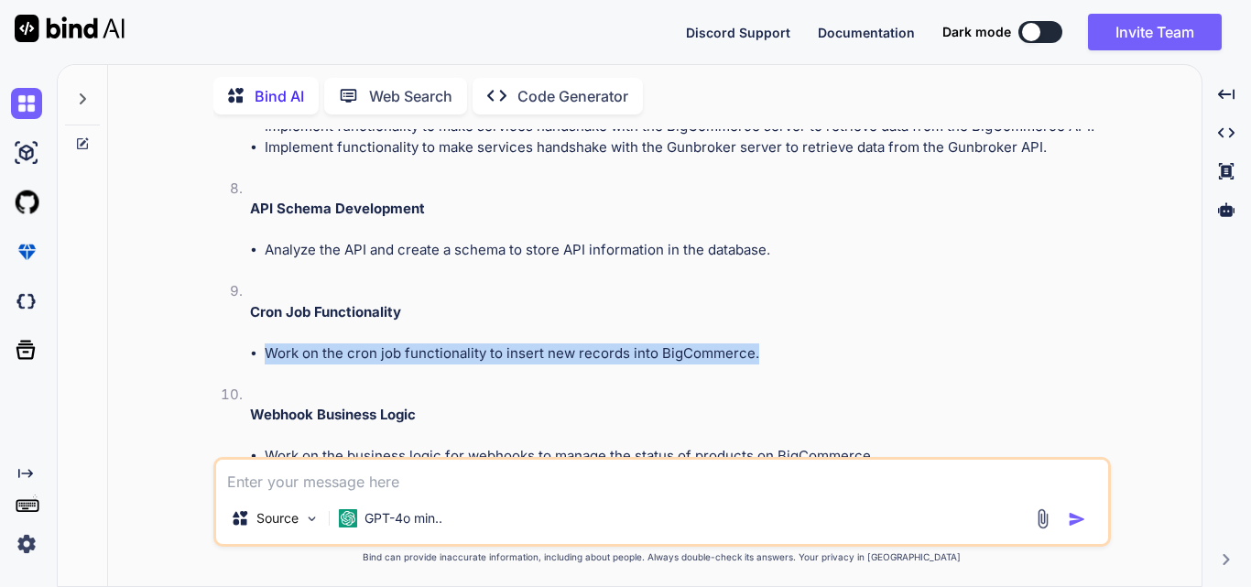
drag, startPoint x: 258, startPoint y: 351, endPoint x: 781, endPoint y: 351, distance: 522.9
click at [781, 351] on ul "Work on the cron job functionality to insert new records into BigCommerce." at bounding box center [678, 353] width 857 height 21
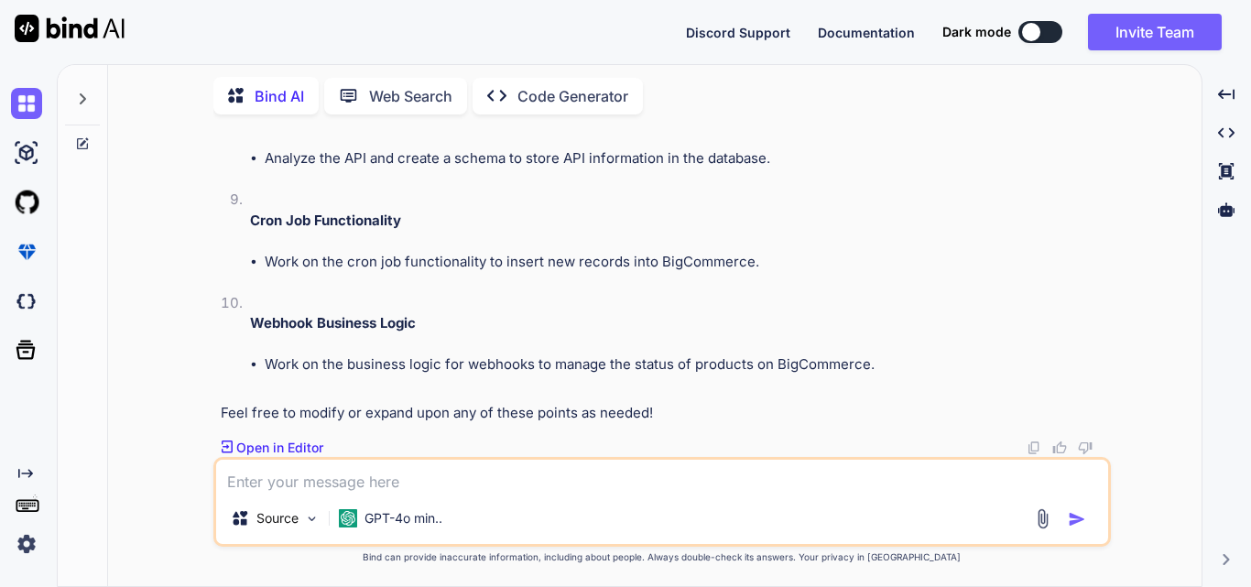
click at [476, 300] on li "Webhook Business Logic Work on the business logic for webhooks to manage the st…" at bounding box center [671, 344] width 872 height 103
drag, startPoint x: 241, startPoint y: 319, endPoint x: 559, endPoint y: 319, distance: 317.8
click at [559, 319] on li "Webhook Business Logic Work on the business logic for webhooks to manage the st…" at bounding box center [671, 344] width 872 height 103
click at [265, 354] on li "Work on the business logic for webhooks to manage the status of products on Big…" at bounding box center [686, 364] width 843 height 21
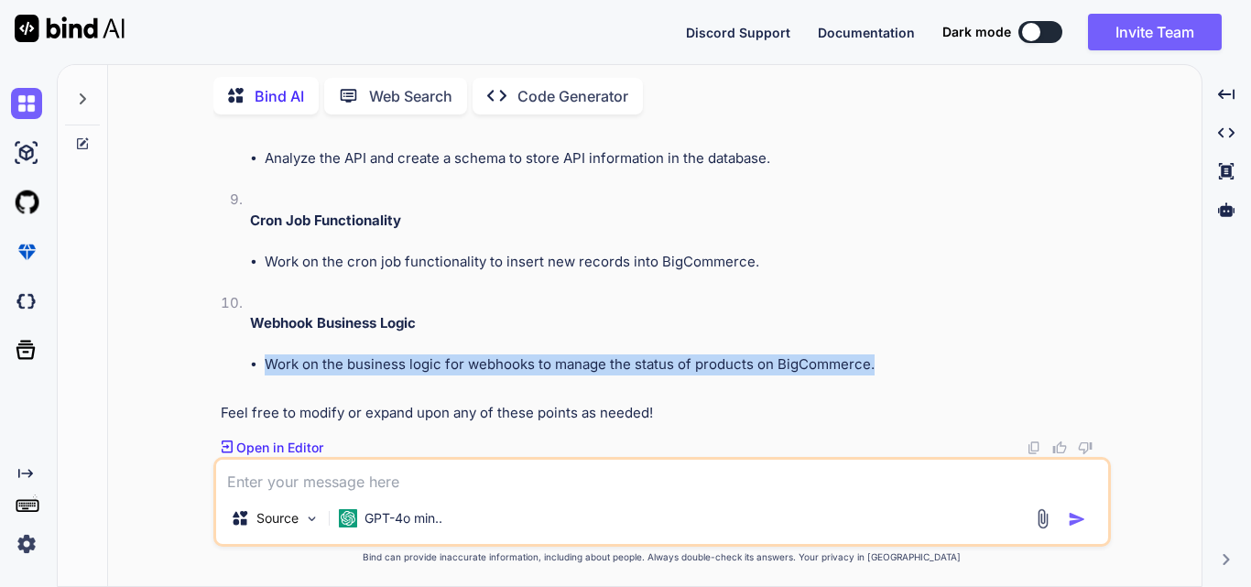
drag, startPoint x: 256, startPoint y: 362, endPoint x: 1039, endPoint y: 363, distance: 782.1
click at [1039, 363] on li "Work on the business logic for webhooks to manage the status of products on Big…" at bounding box center [686, 364] width 843 height 21
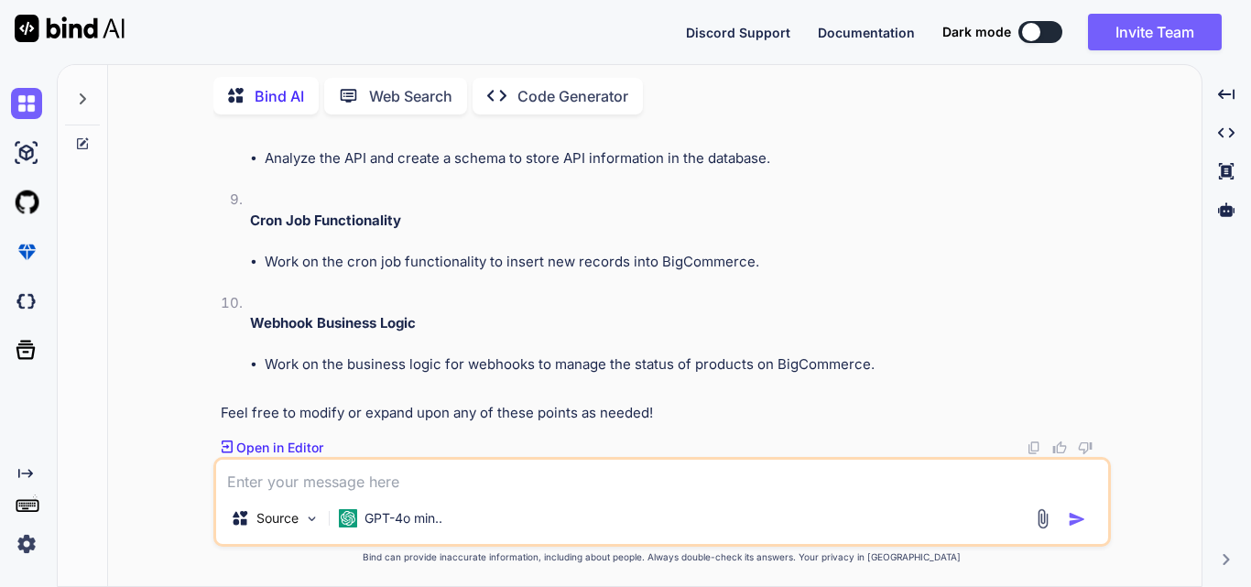
click at [646, 311] on li "Webhook Business Logic Work on the business logic for webhooks to manage the st…" at bounding box center [671, 344] width 872 height 103
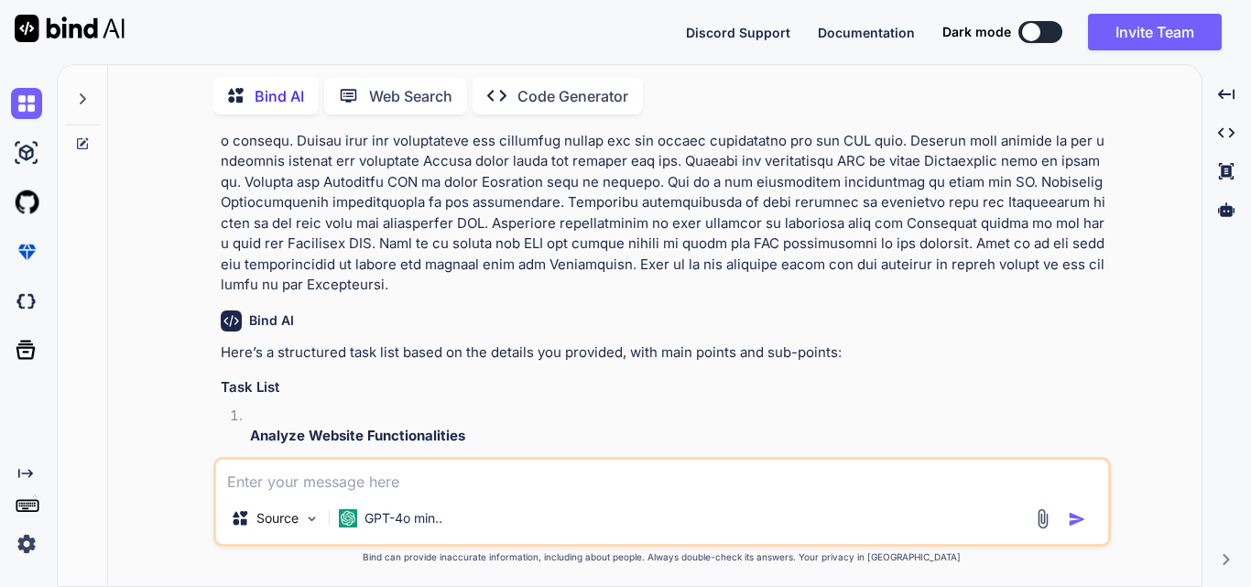
scroll to position [0, 0]
